Goal: Task Accomplishment & Management: Complete application form

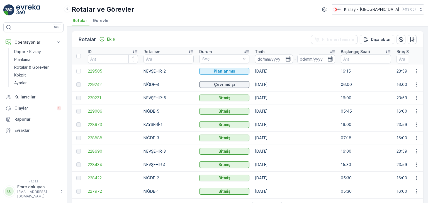
click at [255, 7] on div "Rotalar ve Görevler Kızılay - [GEOGRAPHIC_DATA] ( +03:00 )" at bounding box center [248, 9] width 352 height 10
click at [111, 37] on p "Ekle" at bounding box center [111, 39] width 8 height 6
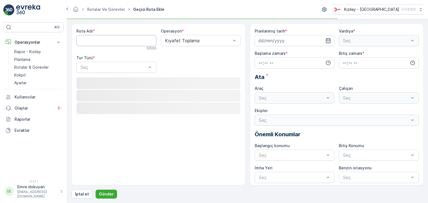
click at [121, 41] on Adı "Rota Adı" at bounding box center [116, 40] width 80 height 11
type Adı "NİĞDE-1"
click at [200, 43] on div "Kıyafet Toplama" at bounding box center [201, 40] width 80 height 11
click at [192, 55] on span "Kıyafet Toplama" at bounding box center [181, 54] width 35 height 5
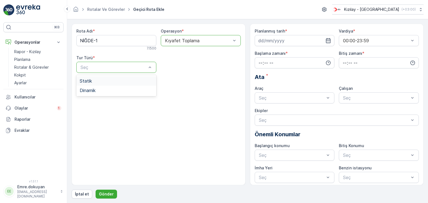
click at [110, 80] on div "Statik" at bounding box center [116, 81] width 73 height 5
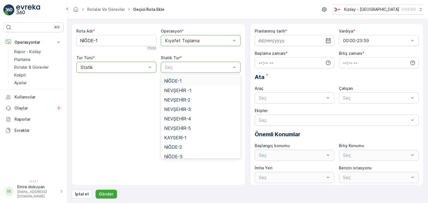
click at [180, 80] on span "NİĞDE-1" at bounding box center [173, 81] width 18 height 5
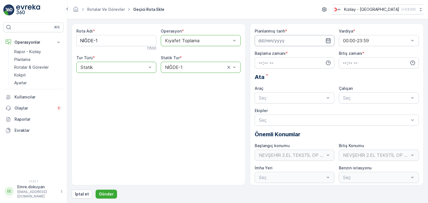
click at [290, 41] on input at bounding box center [294, 40] width 80 height 11
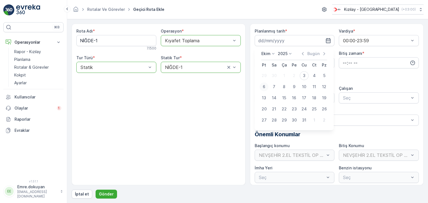
click at [262, 87] on div "6" at bounding box center [264, 86] width 9 height 9
type input "[DATE]"
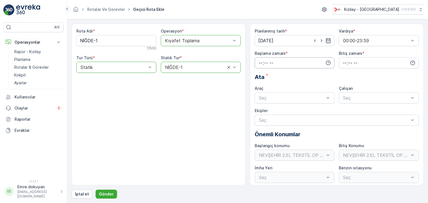
click at [258, 63] on input "time" at bounding box center [294, 62] width 80 height 11
click at [260, 111] on span "05" at bounding box center [260, 112] width 5 height 6
click at [272, 112] on span "30" at bounding box center [272, 112] width 5 height 6
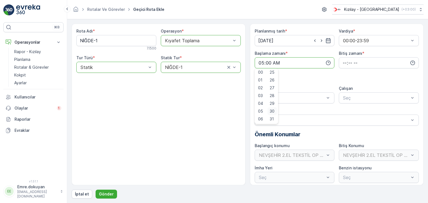
type input "05:30"
click at [340, 62] on input "time" at bounding box center [379, 62] width 80 height 11
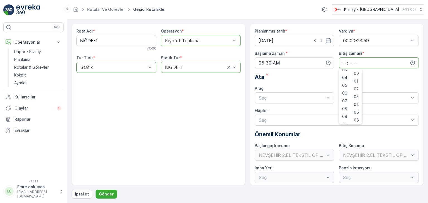
scroll to position [111, 0]
drag, startPoint x: 343, startPoint y: 86, endPoint x: 357, endPoint y: 75, distance: 17.9
click at [343, 85] on span "16" at bounding box center [344, 87] width 4 height 6
type input "16:00"
click at [358, 73] on span "00" at bounding box center [356, 74] width 5 height 6
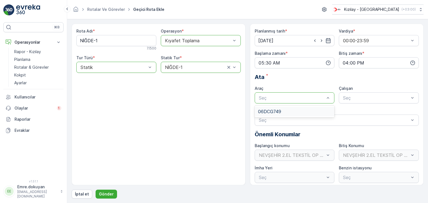
click at [276, 112] on span "06DCG749" at bounding box center [269, 111] width 23 height 5
click at [352, 112] on span "FORD" at bounding box center [348, 111] width 13 height 5
click at [108, 195] on p "Gönder" at bounding box center [106, 195] width 15 height 6
